Goal: Check status: Check status

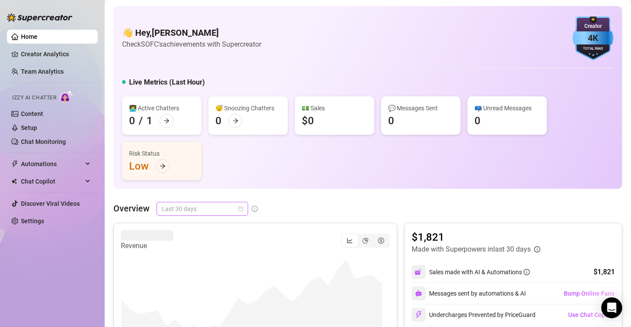
click at [240, 211] on span "Last 30 days" at bounding box center [202, 208] width 81 height 13
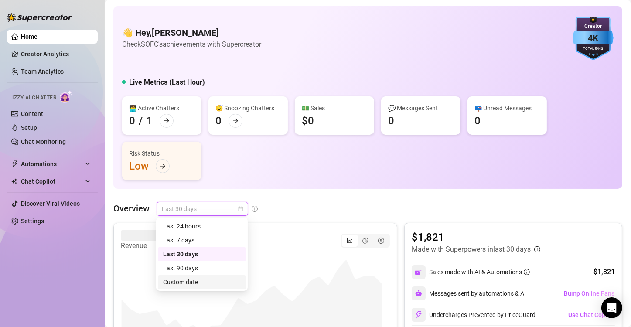
click at [191, 281] on div "Custom date" at bounding box center [202, 282] width 78 height 10
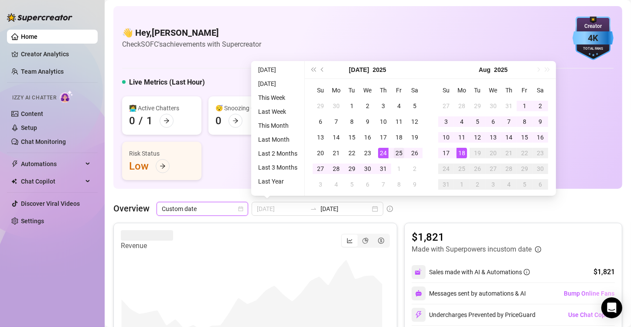
type input "[DATE]"
click at [400, 152] on div "25" at bounding box center [398, 153] width 10 height 10
type input "[DATE]"
click at [461, 151] on div "18" at bounding box center [461, 153] width 10 height 10
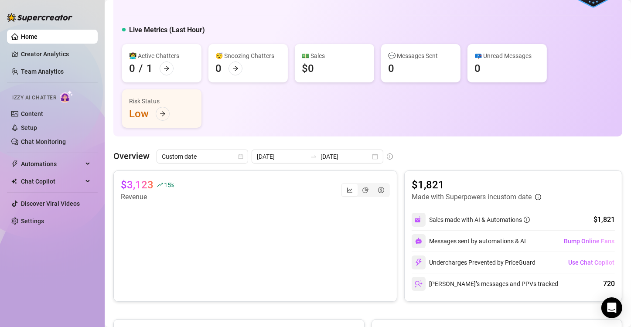
scroll to position [52, 0]
click at [292, 158] on input "2025-07-19" at bounding box center [282, 157] width 50 height 10
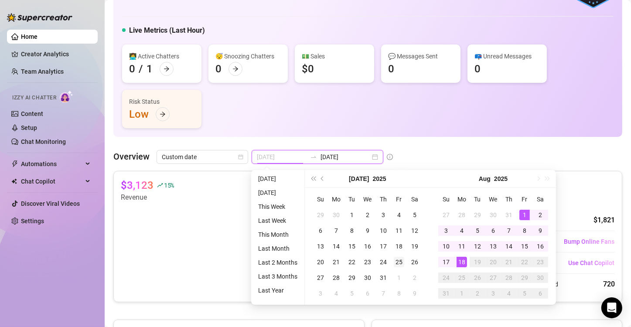
type input "[DATE]"
click at [400, 261] on div "25" at bounding box center [398, 262] width 10 height 10
type input "[DATE]"
click at [461, 263] on div "18" at bounding box center [461, 262] width 10 height 10
